Goal: Information Seeking & Learning: Learn about a topic

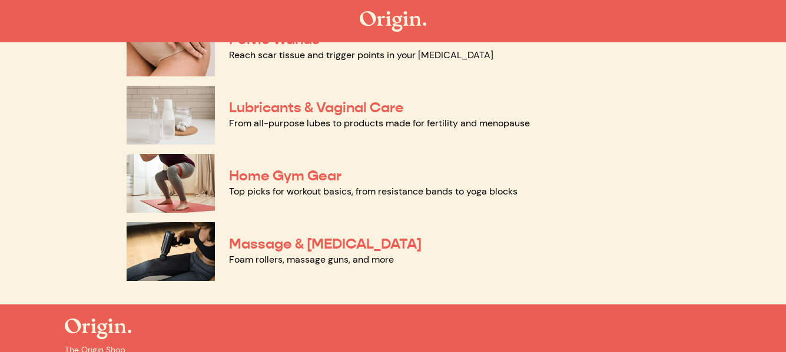
scroll to position [647, 0]
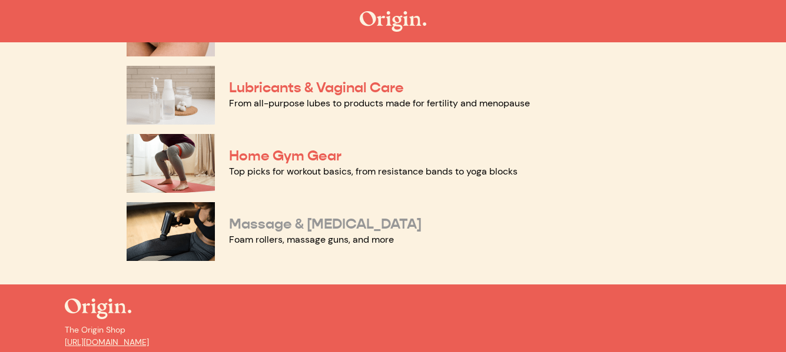
click at [250, 228] on link "Massage & Myofascial Release" at bounding box center [325, 224] width 192 height 18
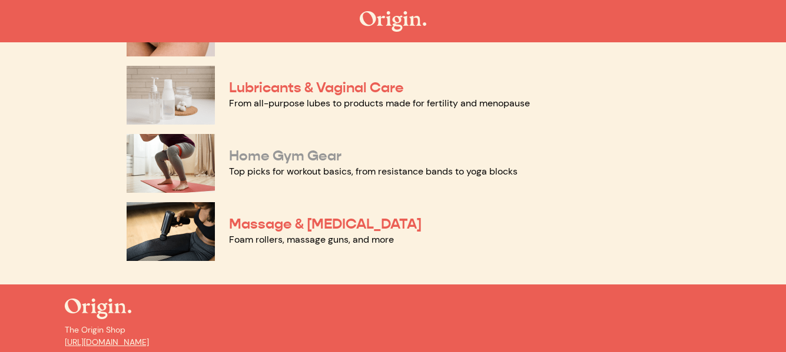
click at [270, 153] on link "Home Gym Gear" at bounding box center [285, 156] width 112 height 18
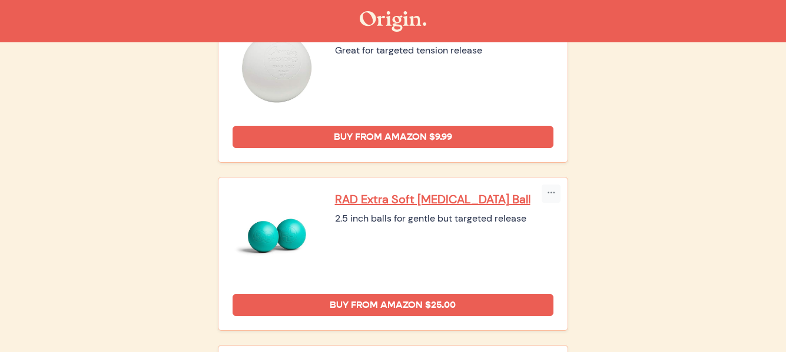
scroll to position [118, 0]
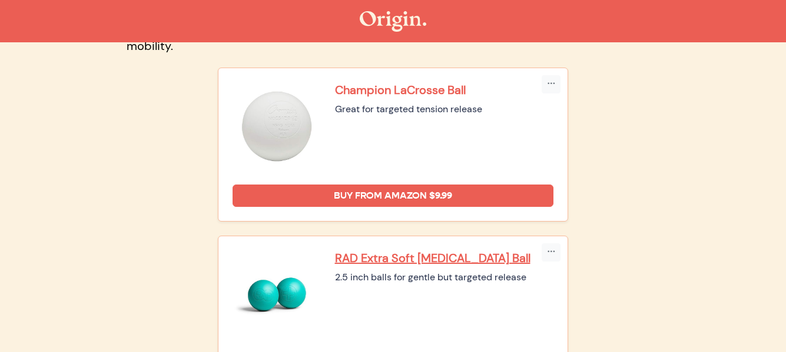
click at [411, 88] on p "Champion LaCrosse Ball" at bounding box center [444, 89] width 219 height 15
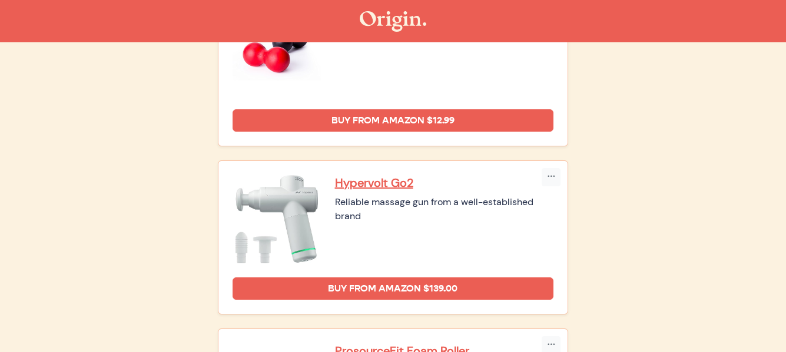
scroll to position [765, 0]
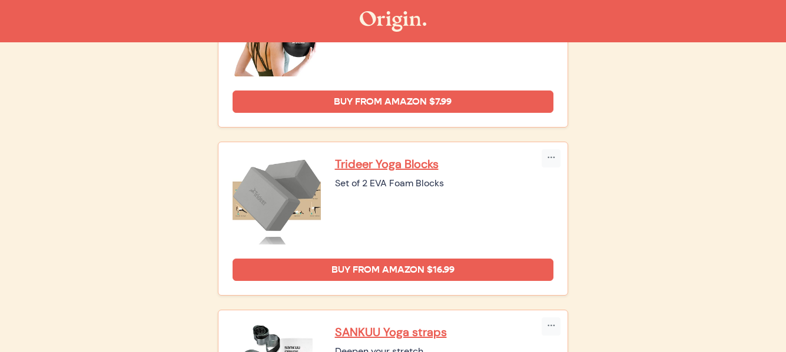
scroll to position [883, 0]
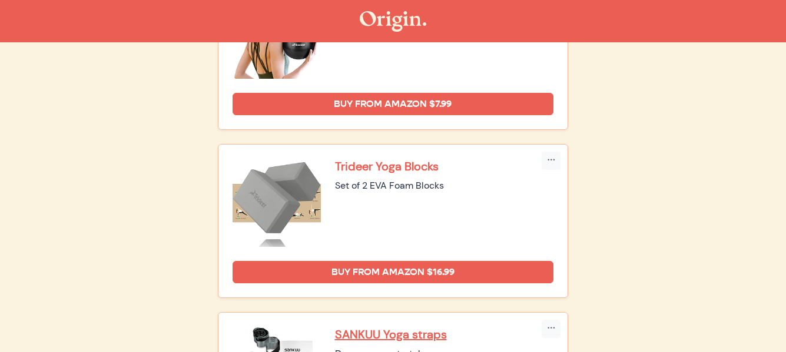
click at [394, 166] on p "Trideer Yoga Blocks" at bounding box center [444, 166] width 219 height 15
click at [419, 164] on p "Trideer Yoga Blocks" at bounding box center [444, 166] width 219 height 15
